Goal: Transaction & Acquisition: Purchase product/service

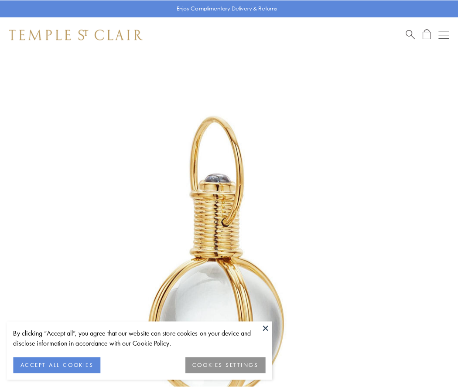
scroll to position [227, 0]
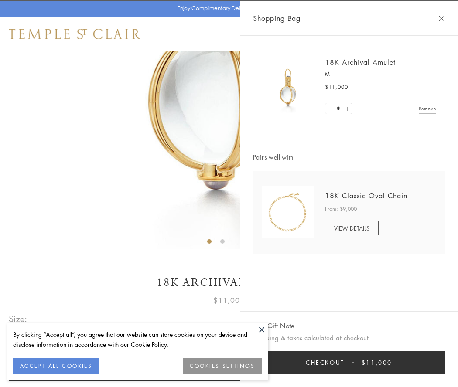
click at [349, 363] on button "Checkout $11,000" at bounding box center [349, 362] width 192 height 23
